Goal: Information Seeking & Learning: Learn about a topic

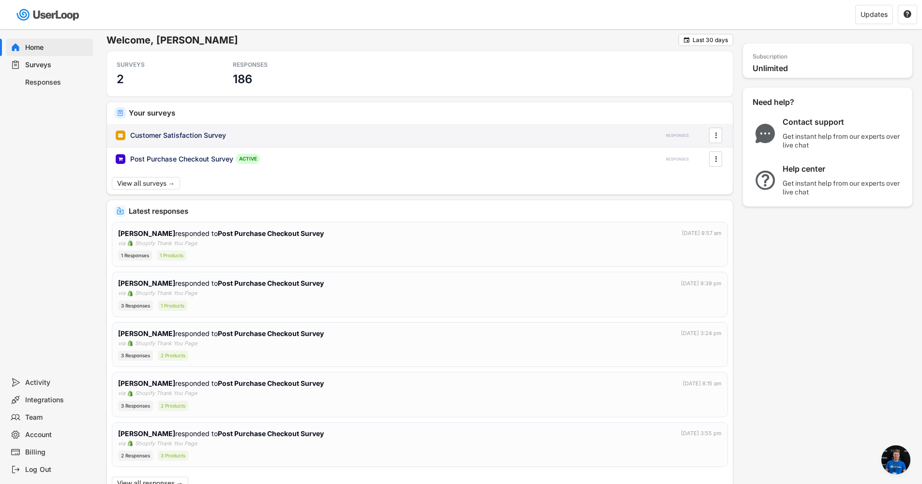
scroll to position [279, 0]
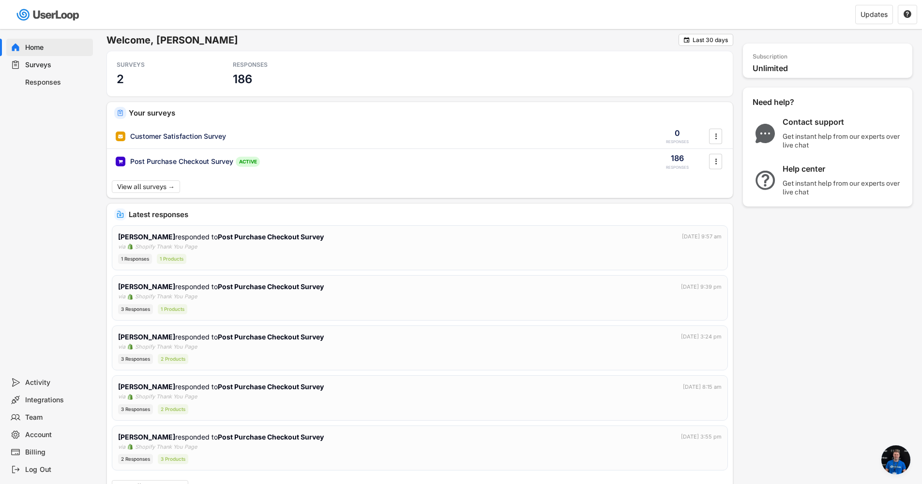
click at [57, 83] on div "Responses" at bounding box center [57, 82] width 64 height 9
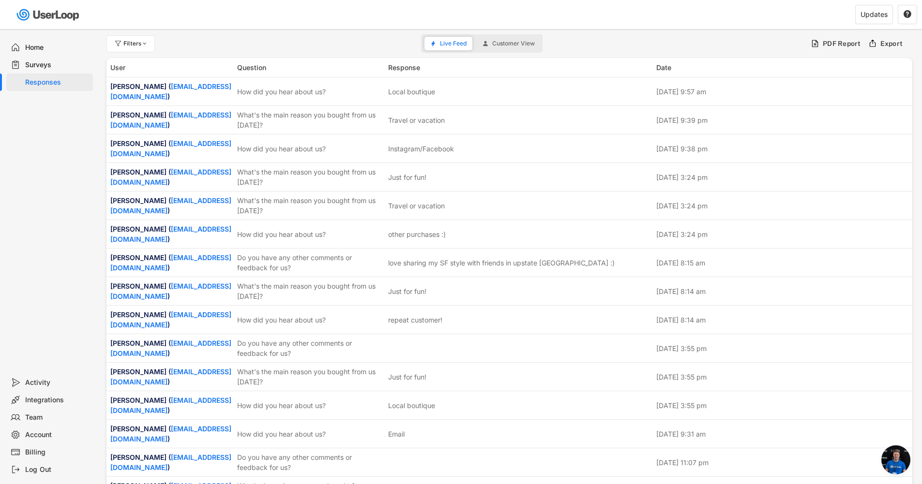
click at [33, 68] on div "Surveys" at bounding box center [57, 64] width 64 height 9
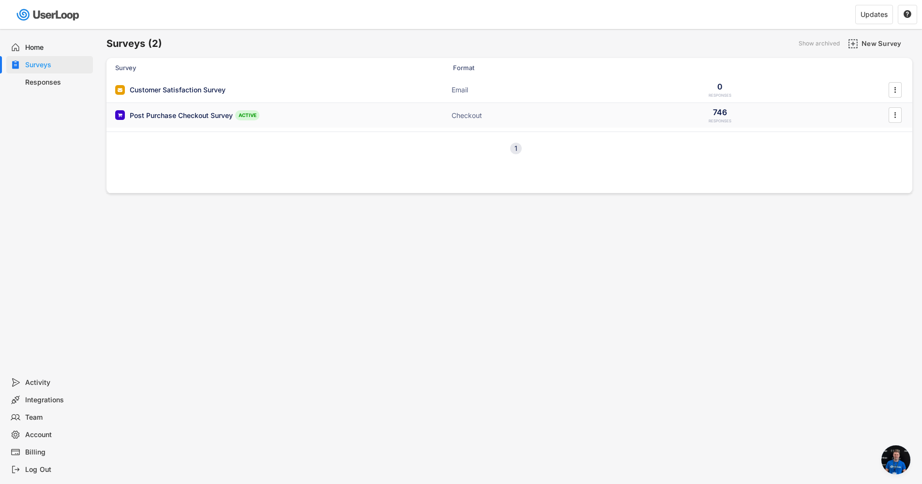
click at [154, 116] on div "Post Purchase Checkout Survey" at bounding box center [181, 116] width 103 height 10
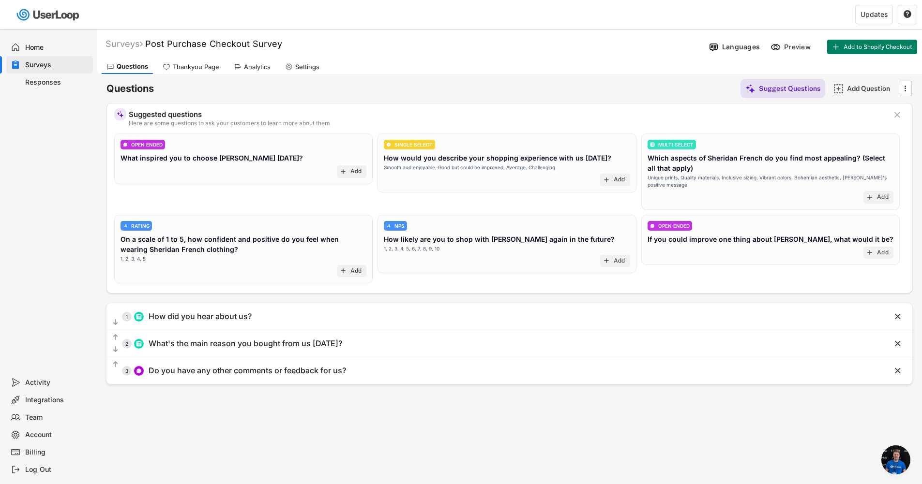
click at [261, 69] on div "Analytics" at bounding box center [257, 67] width 27 height 8
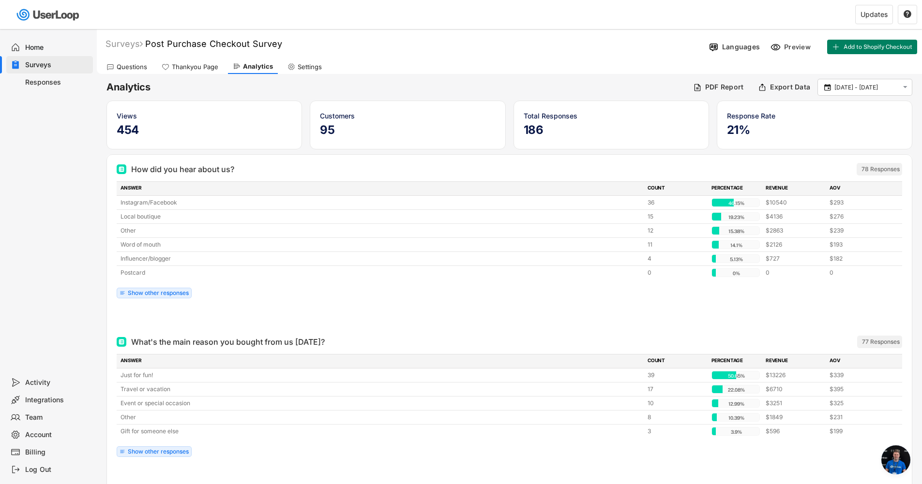
click at [293, 68] on icon at bounding box center [291, 67] width 8 height 8
select select ""weekly""
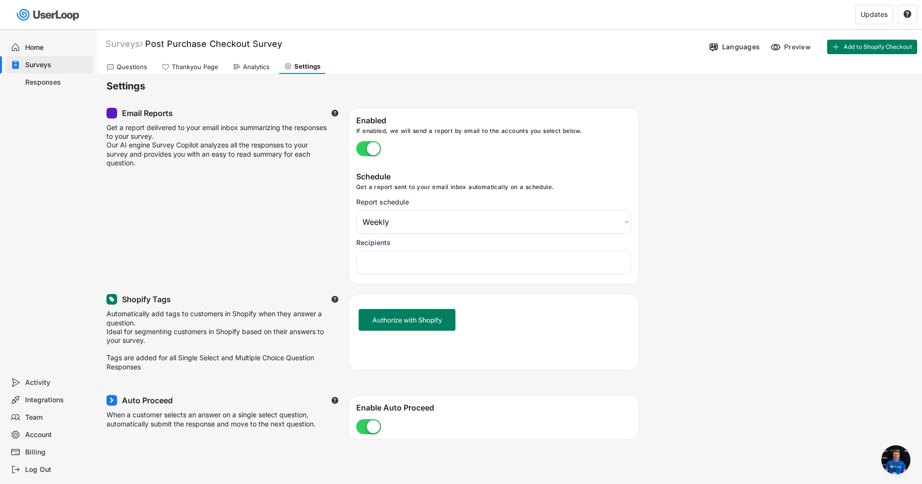
select select "1348695171700984260__LOOKUP__1734723602293x908518312755360400"
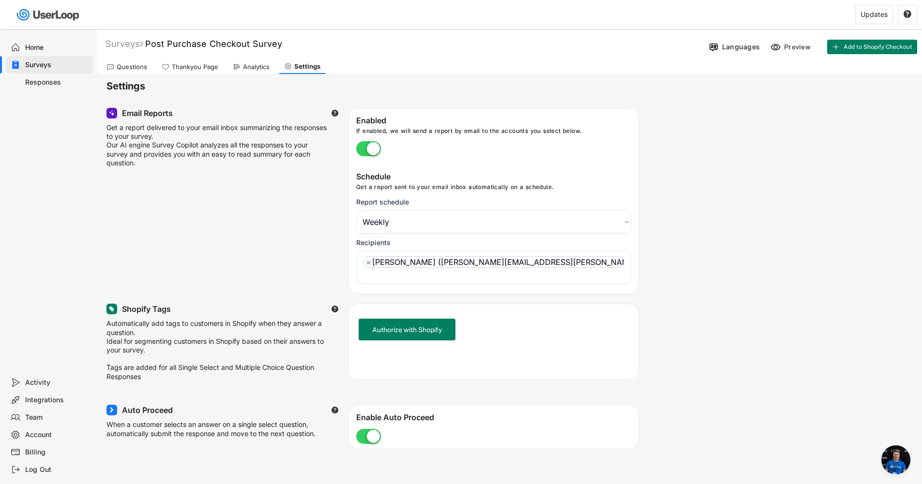
click at [125, 65] on div "Questions" at bounding box center [132, 67] width 30 height 8
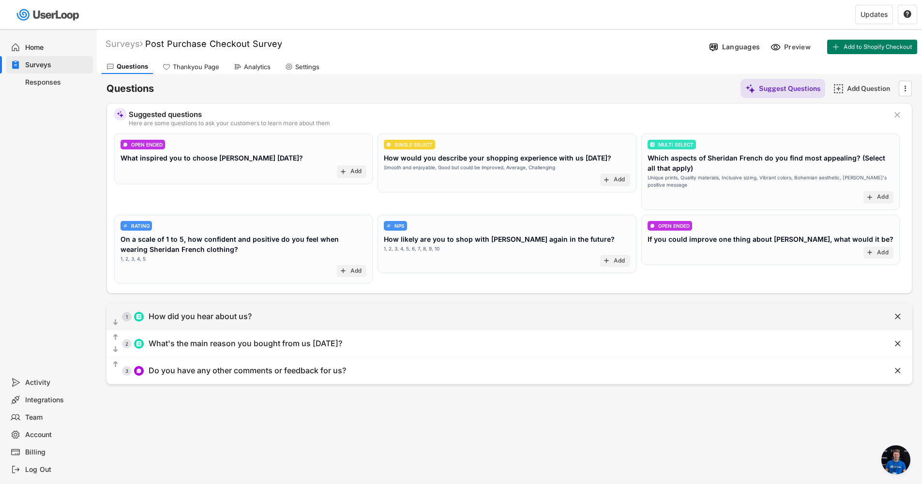
click at [258, 322] on div "  1 How did you hear about us?" at bounding box center [484, 317] width 757 height 22
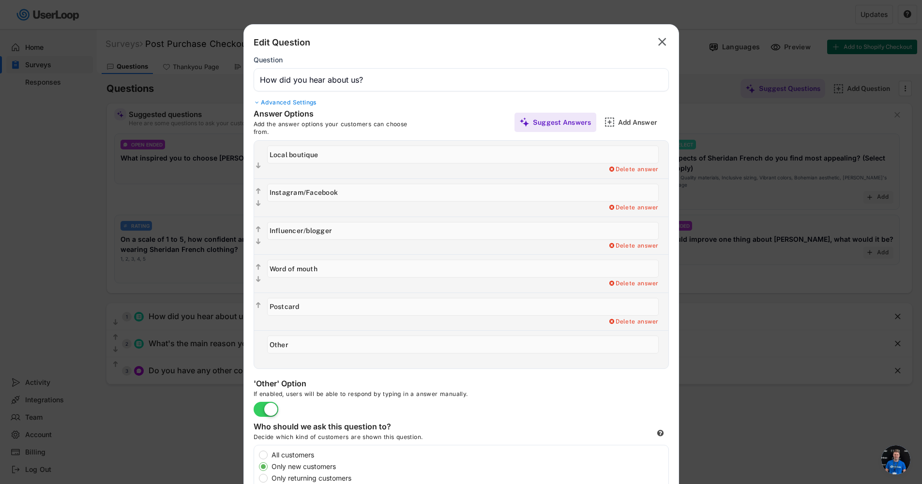
click at [666, 39] on icon "" at bounding box center [662, 41] width 14 height 15
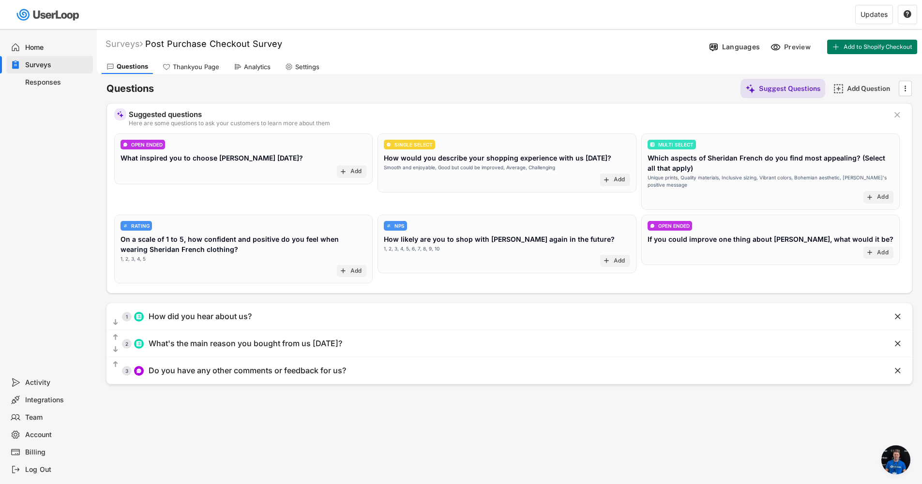
click at [43, 48] on div "Home" at bounding box center [57, 47] width 64 height 9
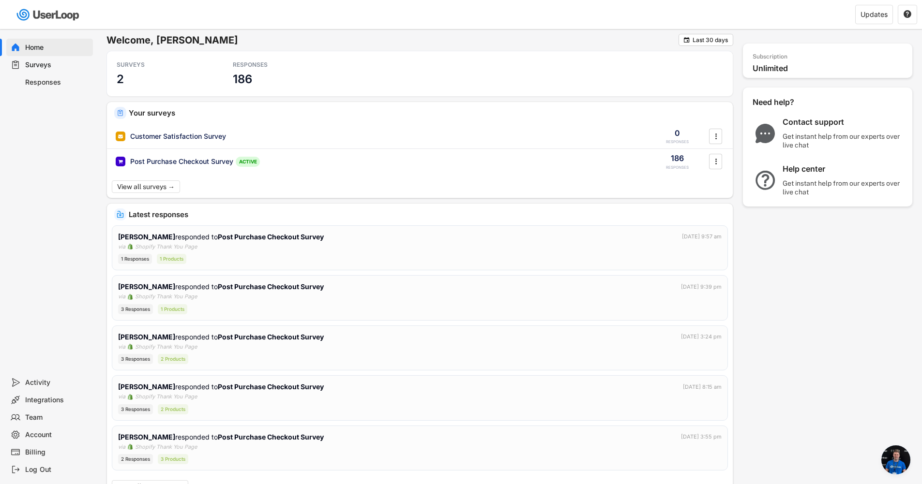
scroll to position [279, 0]
